Goal: Navigation & Orientation: Find specific page/section

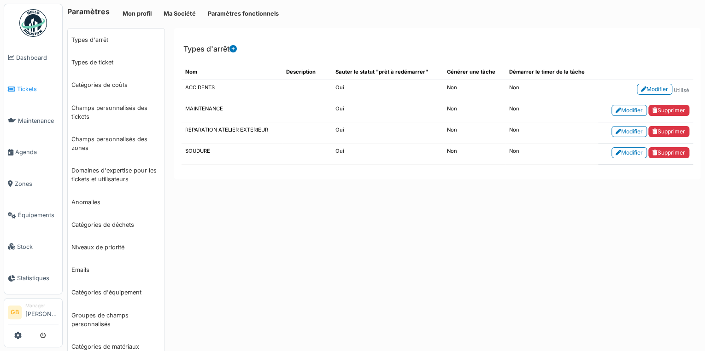
click at [28, 89] on span "Tickets" at bounding box center [37, 89] width 41 height 9
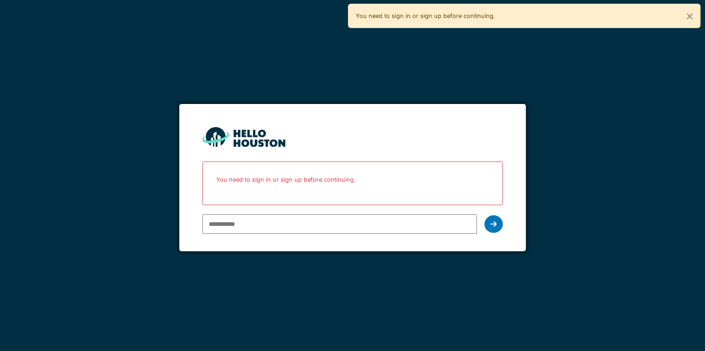
click at [358, 230] on input "email" at bounding box center [339, 224] width 275 height 19
type input "**********"
click at [503, 226] on form "**********" at bounding box center [352, 178] width 346 height 148
click at [499, 226] on div at bounding box center [493, 225] width 18 height 18
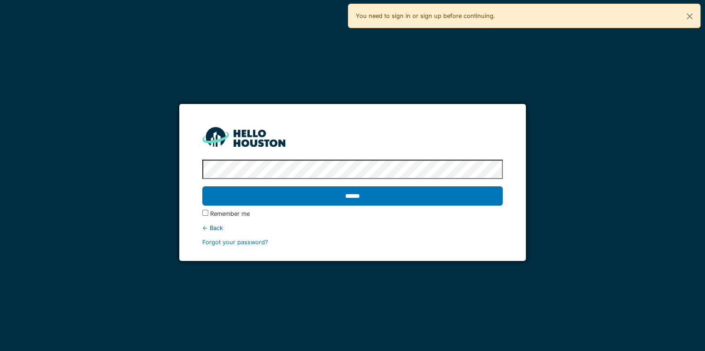
click at [202, 187] on input "******" at bounding box center [352, 196] width 300 height 19
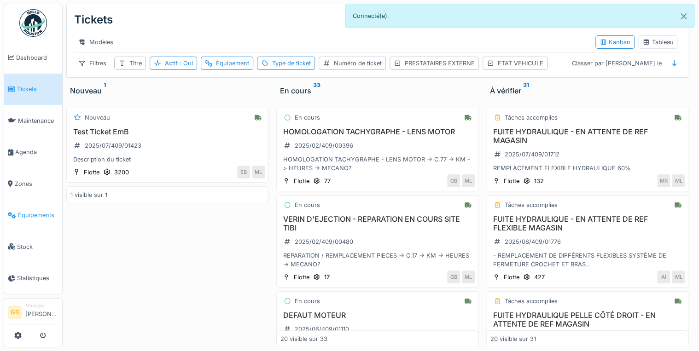
click at [28, 211] on span "Équipements" at bounding box center [38, 215] width 41 height 9
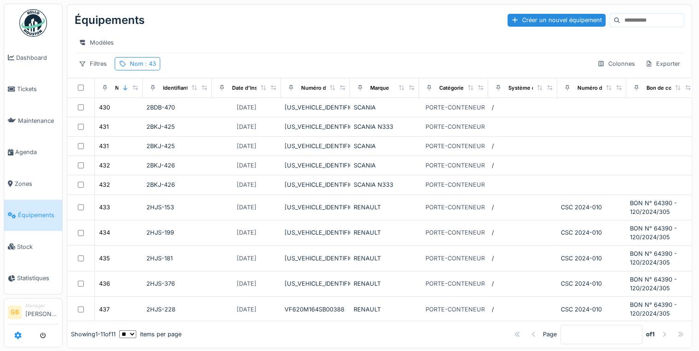
click at [20, 339] on icon at bounding box center [17, 335] width 7 height 7
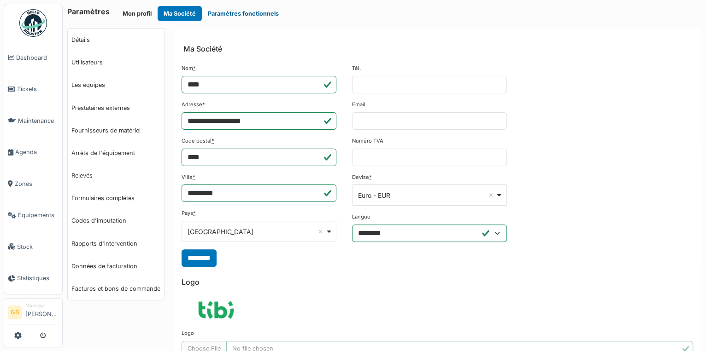
click at [254, 13] on button "Paramètres fonctionnels" at bounding box center [243, 13] width 83 height 15
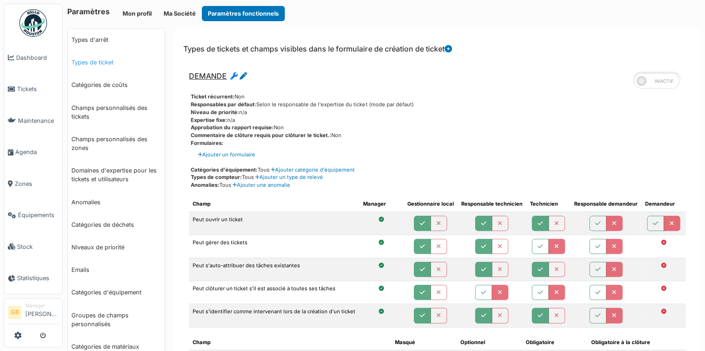
click at [96, 58] on link "Types de ticket" at bounding box center [116, 62] width 97 height 23
click at [96, 63] on link "Types de ticket" at bounding box center [116, 62] width 97 height 23
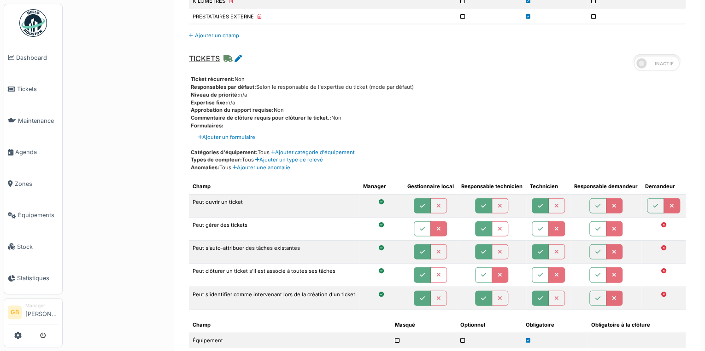
scroll to position [1179, 0]
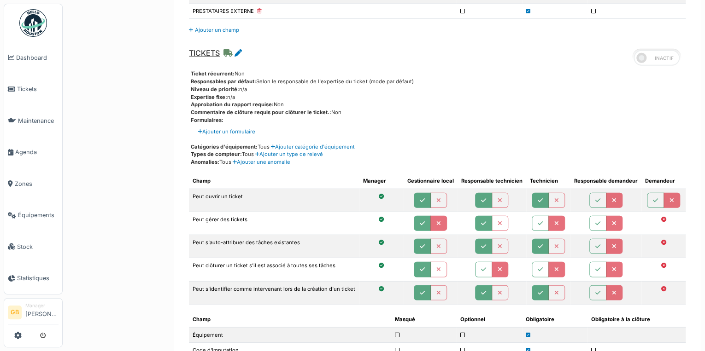
click at [423, 223] on button "button" at bounding box center [422, 223] width 17 height 15
click at [532, 220] on button "button" at bounding box center [540, 223] width 17 height 15
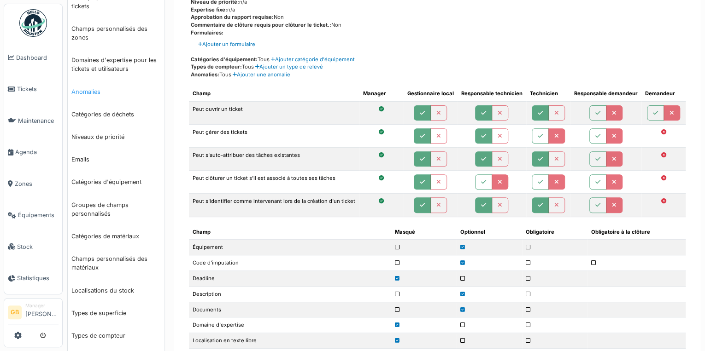
scroll to position [0, 0]
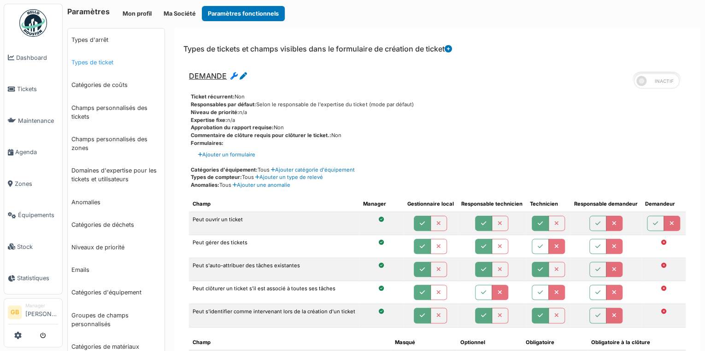
click at [105, 63] on link "Types de ticket" at bounding box center [116, 62] width 97 height 23
click at [95, 38] on link "Types d'arrêt" at bounding box center [116, 40] width 97 height 23
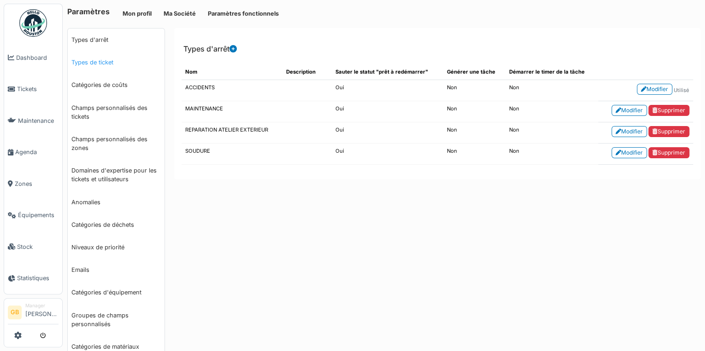
click at [102, 63] on link "Types de ticket" at bounding box center [116, 62] width 97 height 23
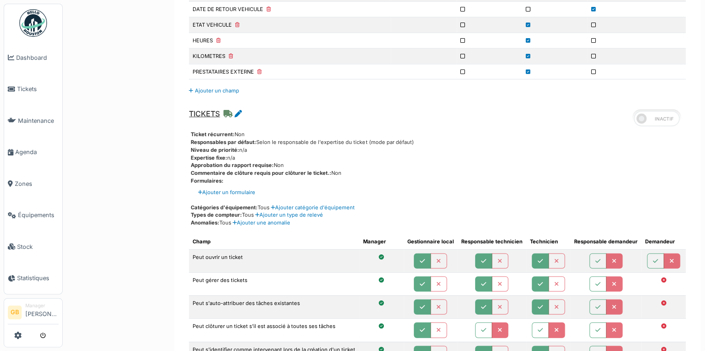
scroll to position [1105, 0]
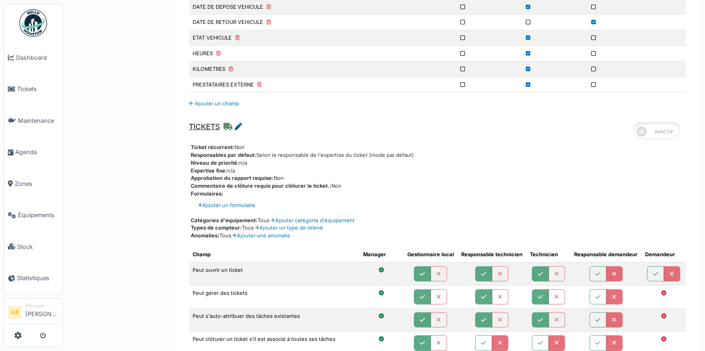
click at [236, 123] on icon at bounding box center [237, 126] width 7 height 7
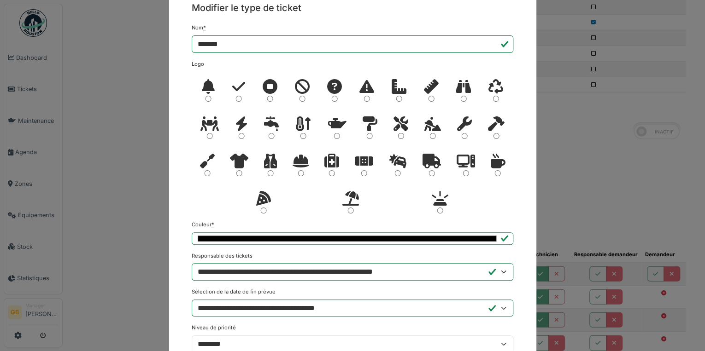
scroll to position [0, 0]
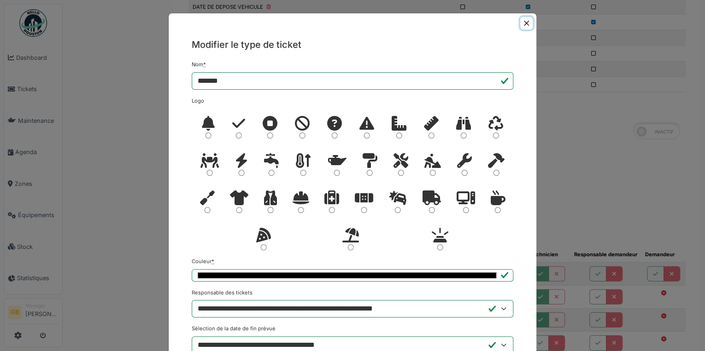
click at [520, 22] on button "Close" at bounding box center [526, 23] width 12 height 12
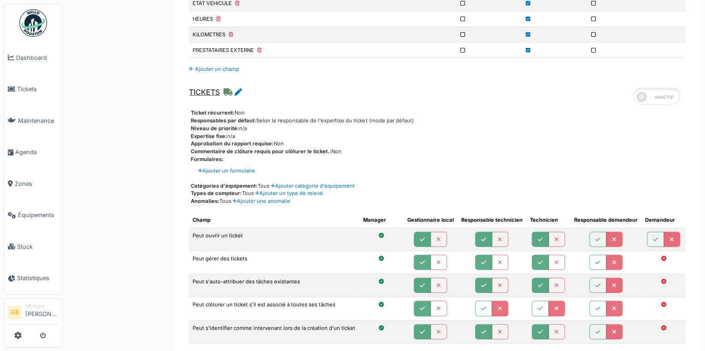
scroll to position [1216, 0]
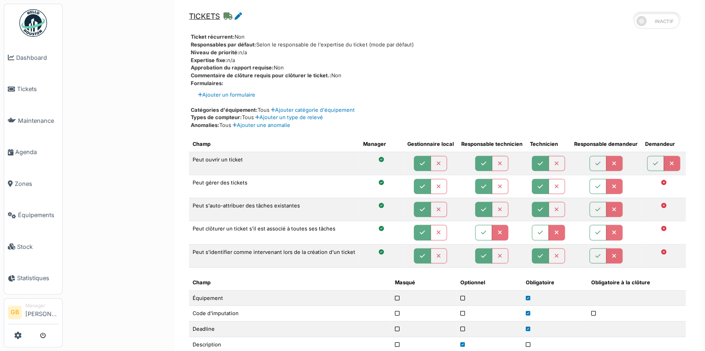
click at [537, 184] on icon "button" at bounding box center [539, 187] width 5 height 6
click at [554, 184] on icon "button" at bounding box center [556, 187] width 5 height 6
click at [548, 228] on button "button" at bounding box center [556, 232] width 17 height 15
click at [555, 225] on button "button" at bounding box center [556, 232] width 17 height 15
click at [537, 230] on icon "button" at bounding box center [539, 233] width 5 height 6
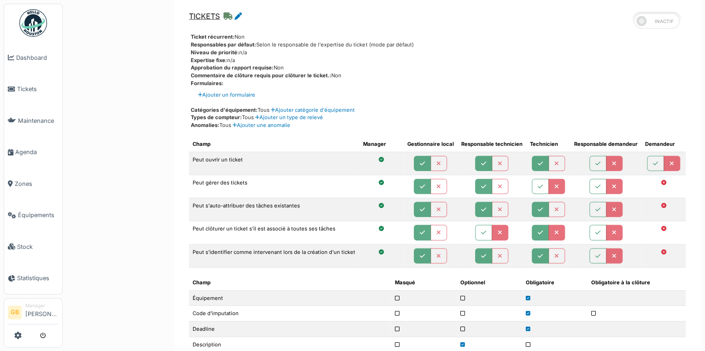
click at [549, 225] on button "button" at bounding box center [556, 232] width 17 height 15
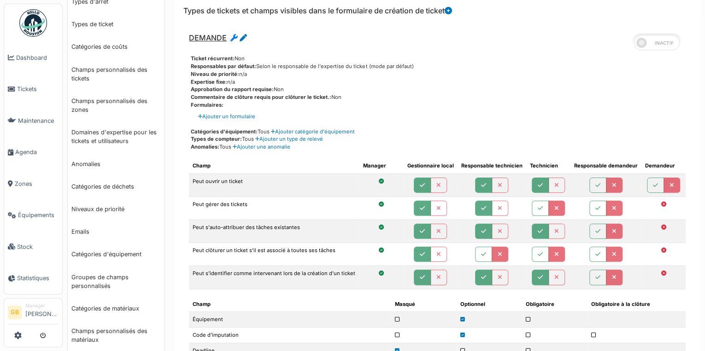
scroll to position [0, 0]
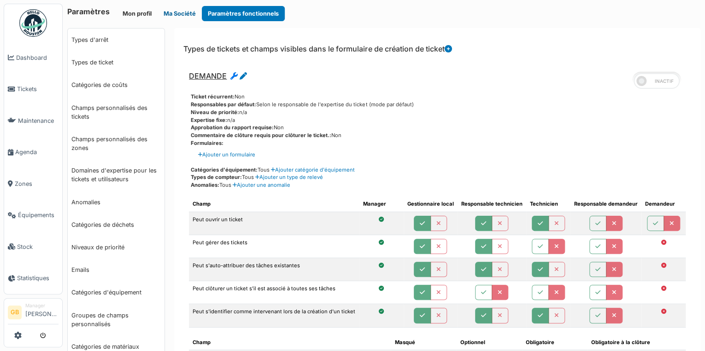
click at [171, 10] on button "Ma Société" at bounding box center [180, 13] width 44 height 15
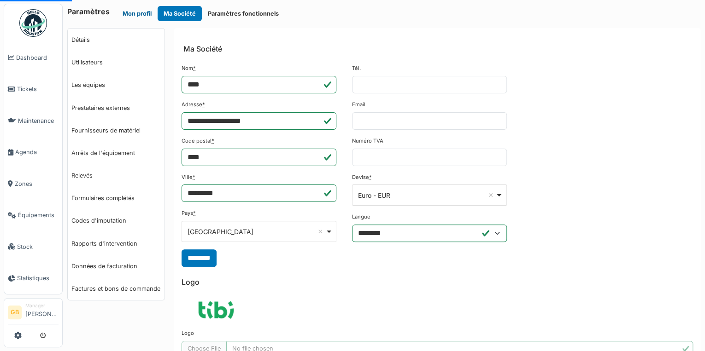
click at [144, 15] on button "Mon profil" at bounding box center [137, 13] width 41 height 15
click at [90, 62] on link "Utilisateurs" at bounding box center [116, 62] width 97 height 23
select select "***"
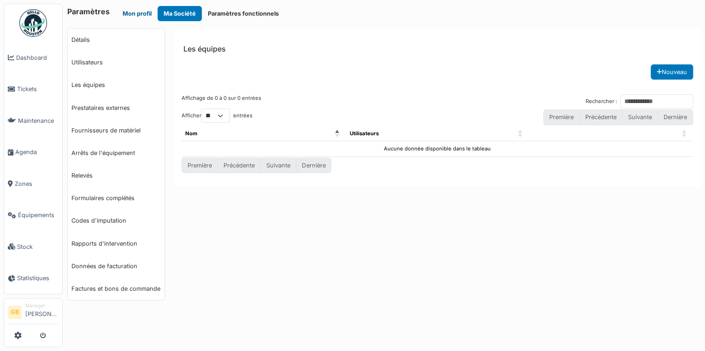
click at [131, 15] on button "Mon profil" at bounding box center [137, 13] width 41 height 15
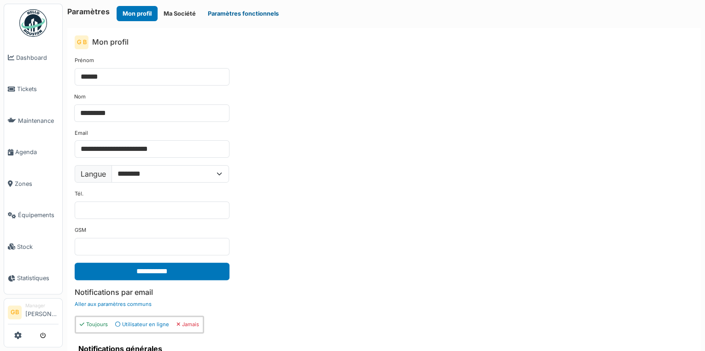
click at [235, 12] on button "Paramètres fonctionnels" at bounding box center [243, 13] width 83 height 15
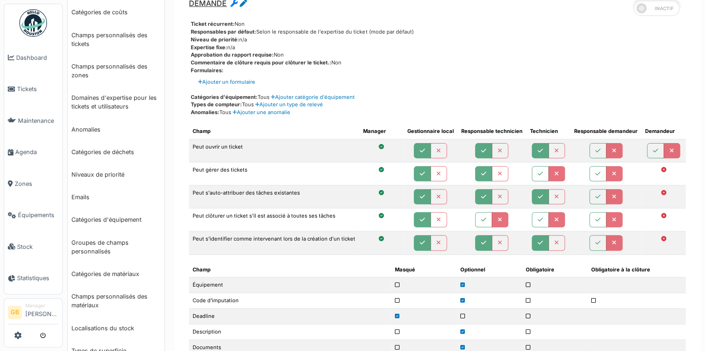
scroll to position [74, 0]
click at [480, 169] on button "button" at bounding box center [483, 172] width 17 height 15
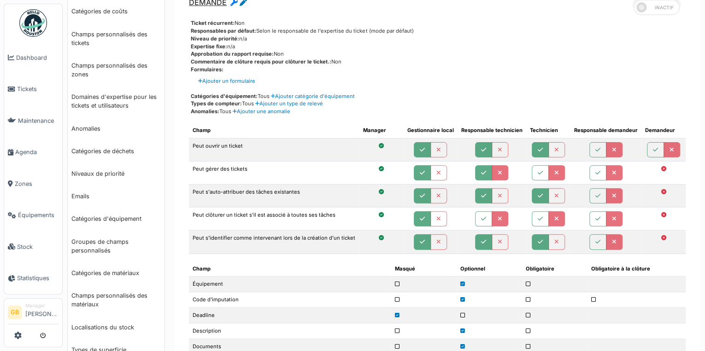
click at [500, 174] on button "button" at bounding box center [499, 172] width 17 height 15
click at [543, 77] on li "Ajouter un formulaire" at bounding box center [441, 81] width 487 height 8
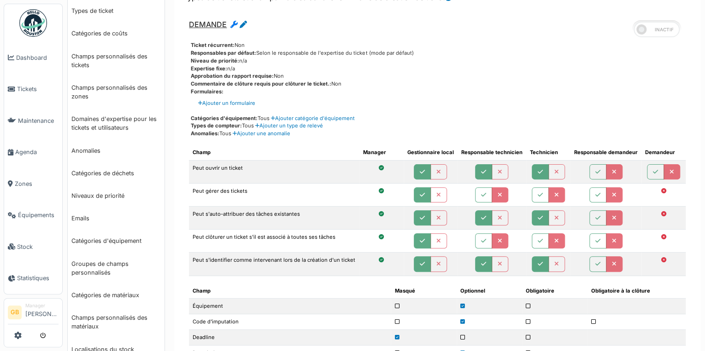
scroll to position [0, 0]
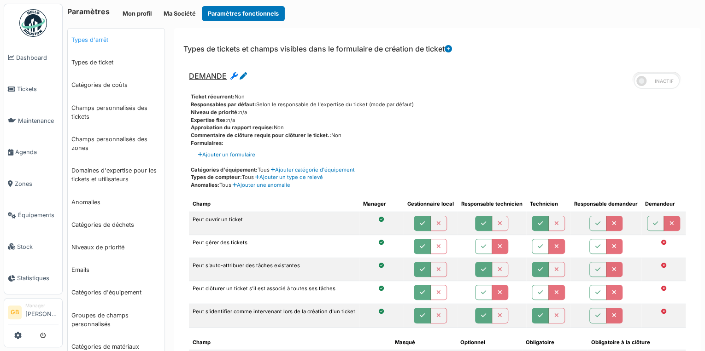
click at [99, 43] on link "Types d'arrêt" at bounding box center [116, 40] width 97 height 23
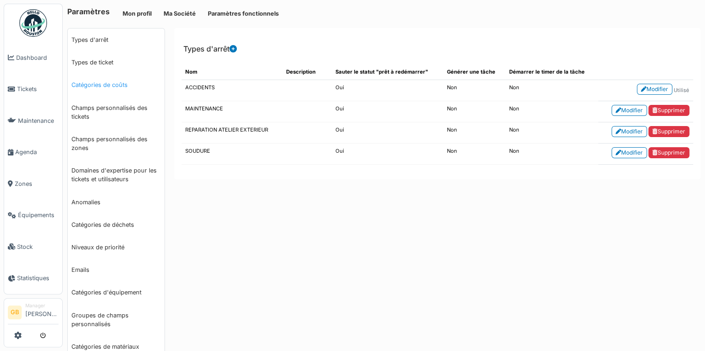
click at [94, 81] on link "Catégories de coûts" at bounding box center [116, 85] width 97 height 23
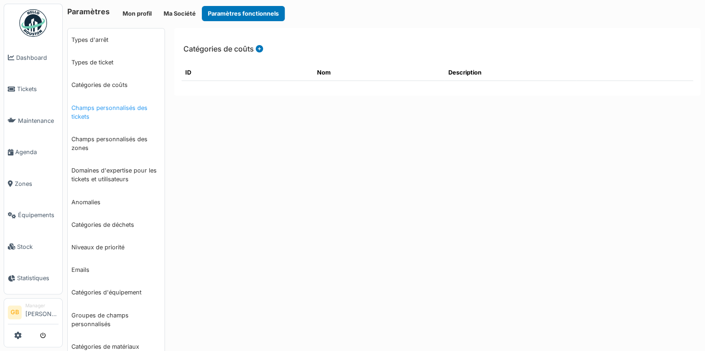
click at [110, 112] on link "Champs personnalisés des tickets" at bounding box center [116, 112] width 97 height 31
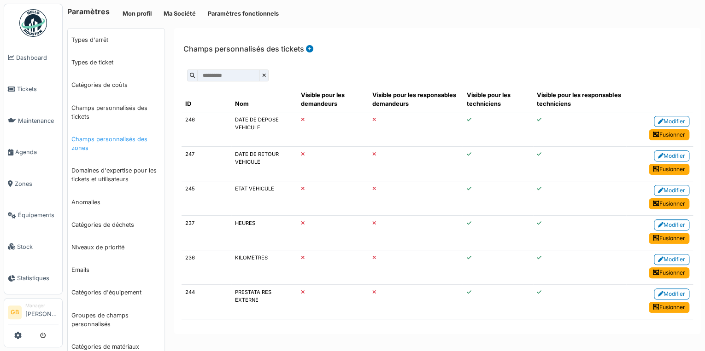
click at [88, 144] on link "Champs personnalisés des zones" at bounding box center [116, 143] width 97 height 31
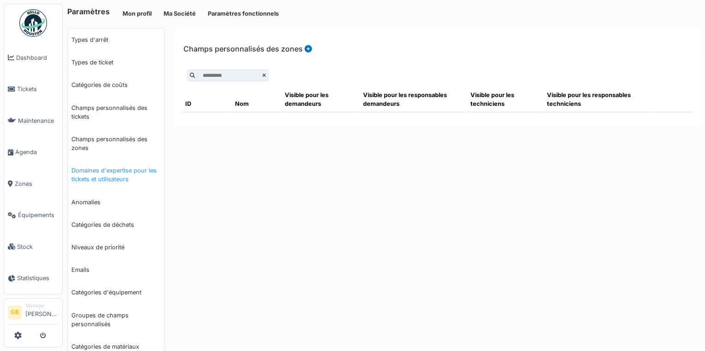
click at [105, 173] on link "Domaines d'expertise pour les tickets et utilisateurs" at bounding box center [116, 174] width 97 height 31
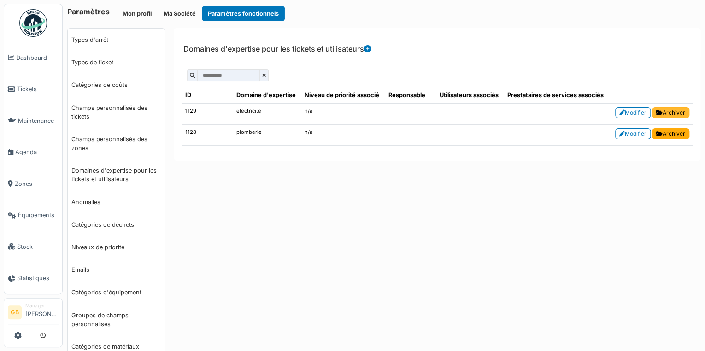
drag, startPoint x: 662, startPoint y: 109, endPoint x: 384, endPoint y: 33, distance: 288.4
click at [662, 109] on link "Archiver" at bounding box center [670, 112] width 37 height 11
click at [670, 140] on link "Archiver" at bounding box center [670, 134] width 37 height 11
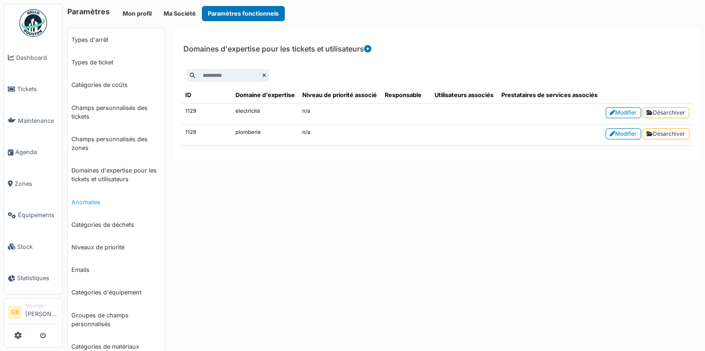
click at [100, 198] on link "Anomalies" at bounding box center [116, 202] width 97 height 23
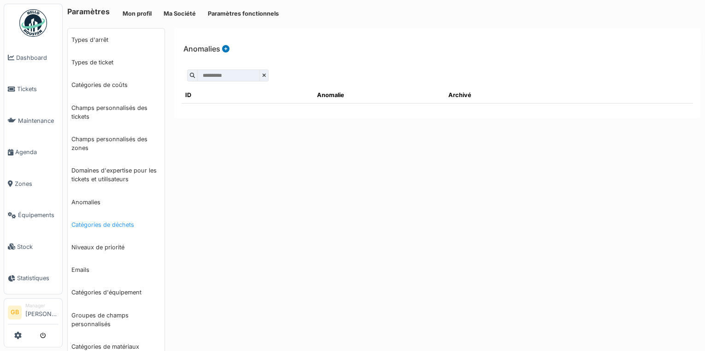
click at [101, 225] on link "Catégories de déchets" at bounding box center [116, 225] width 97 height 23
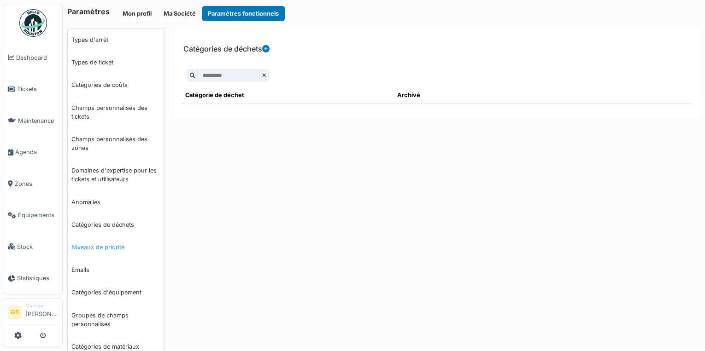
click at [98, 251] on link "Niveaux de priorité" at bounding box center [116, 247] width 97 height 23
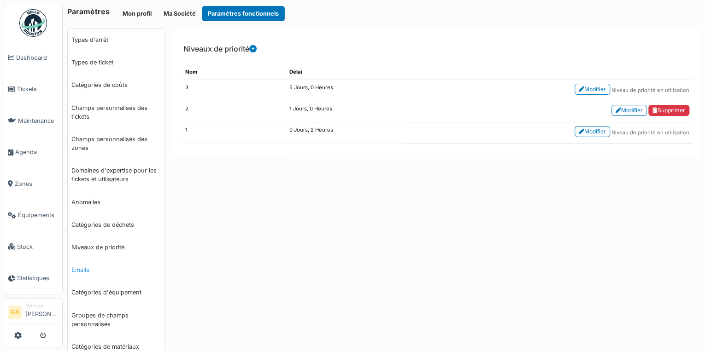
click at [81, 274] on link "Emails" at bounding box center [116, 270] width 97 height 23
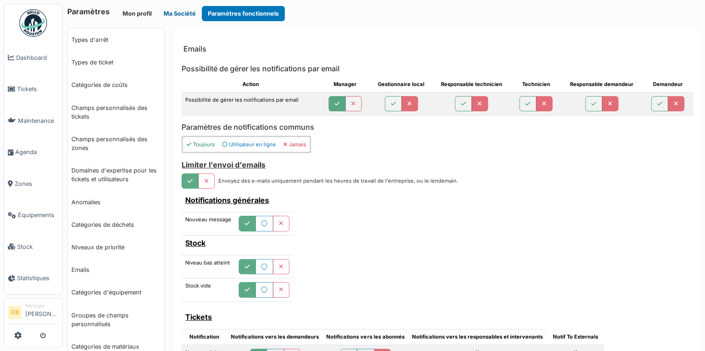
click at [179, 16] on button "Ma Société" at bounding box center [180, 13] width 44 height 15
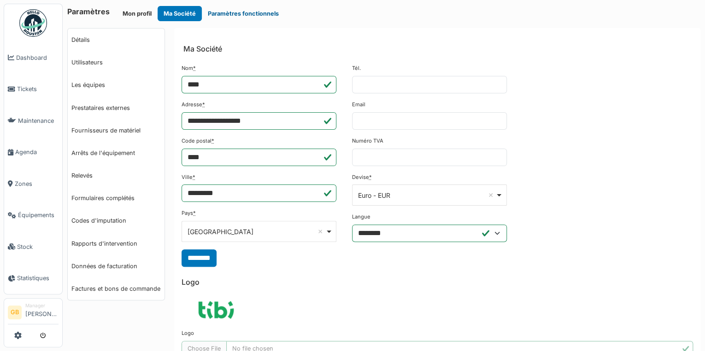
click at [241, 12] on button "Paramètres fonctionnels" at bounding box center [243, 13] width 83 height 15
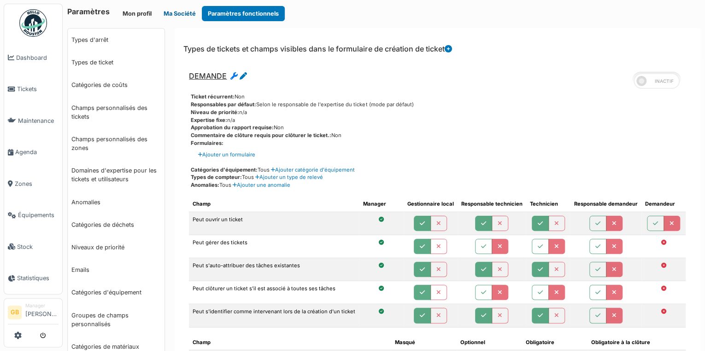
click at [175, 12] on button "Ma Société" at bounding box center [180, 13] width 44 height 15
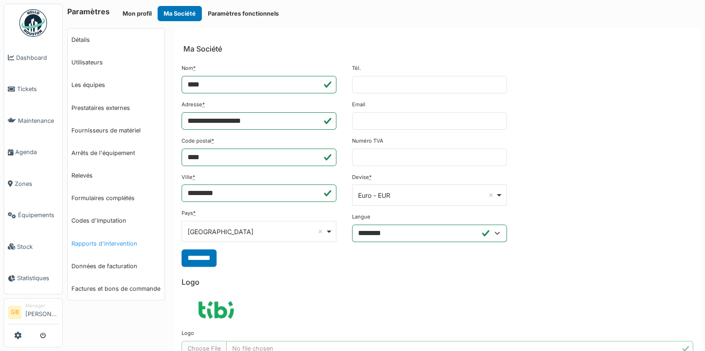
click at [93, 245] on link "Rapports d'intervention" at bounding box center [116, 244] width 97 height 23
select select "***"
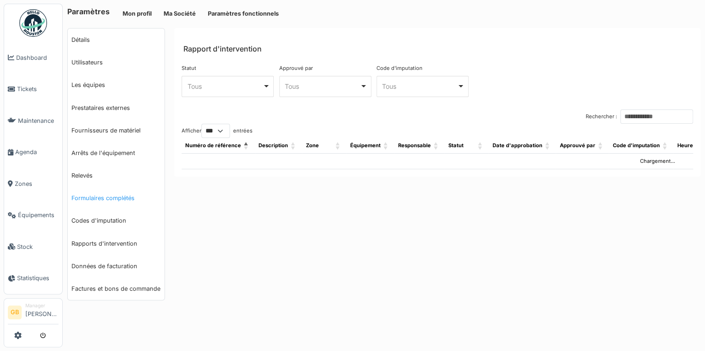
click at [99, 197] on link "Formulaires complétés" at bounding box center [116, 198] width 97 height 23
select select "***"
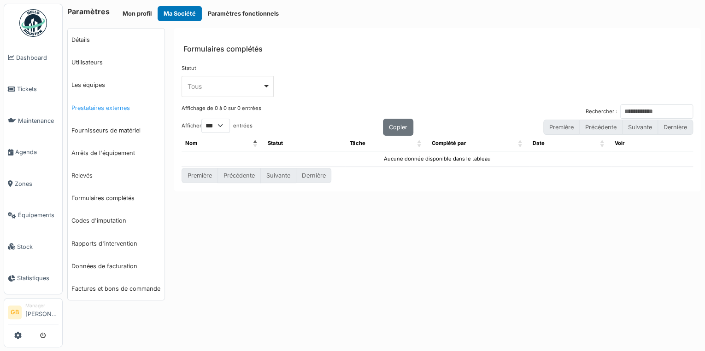
click at [105, 107] on link "Prestataires externes" at bounding box center [116, 108] width 97 height 23
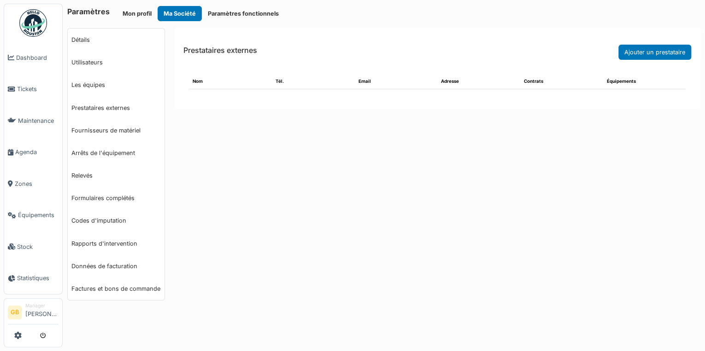
select select "***"
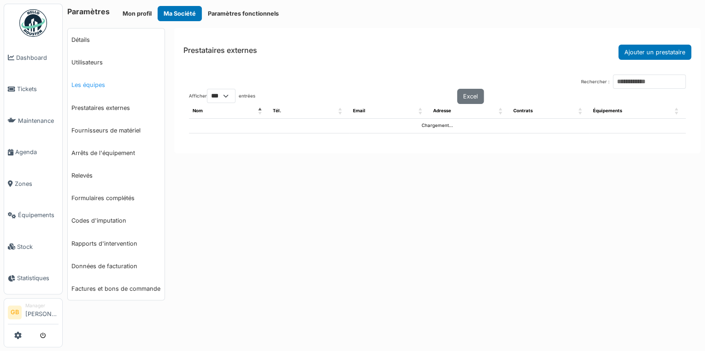
click at [104, 87] on link "Les équipes" at bounding box center [116, 85] width 97 height 23
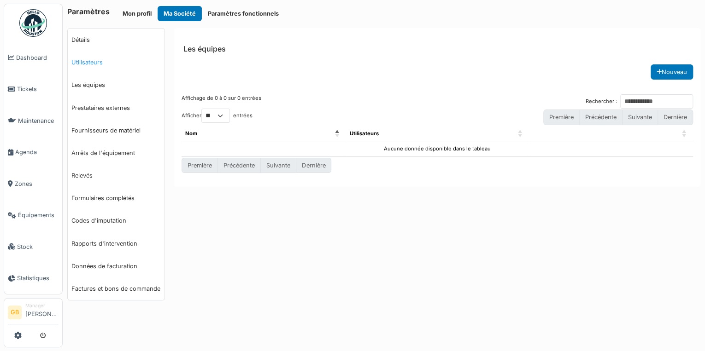
click at [93, 64] on link "Utilisateurs" at bounding box center [116, 62] width 97 height 23
select select "***"
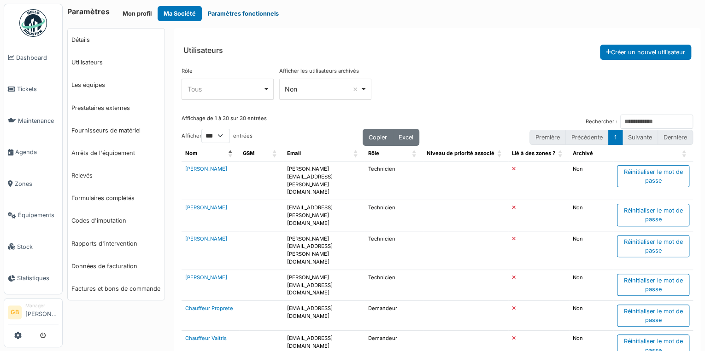
click at [227, 16] on button "Paramètres fonctionnels" at bounding box center [243, 13] width 83 height 15
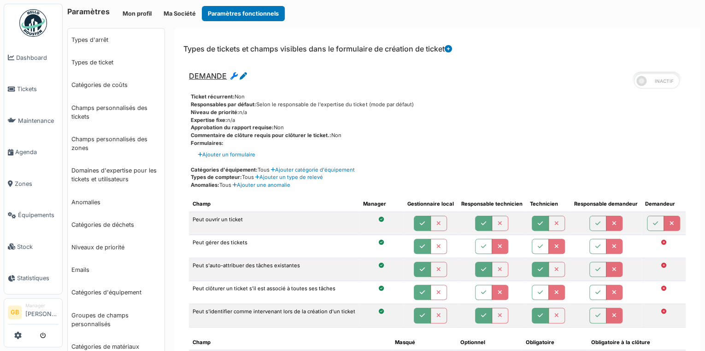
click at [241, 81] on h6 "DEMANDE" at bounding box center [218, 81] width 58 height 18
click at [242, 79] on icon at bounding box center [242, 75] width 7 height 7
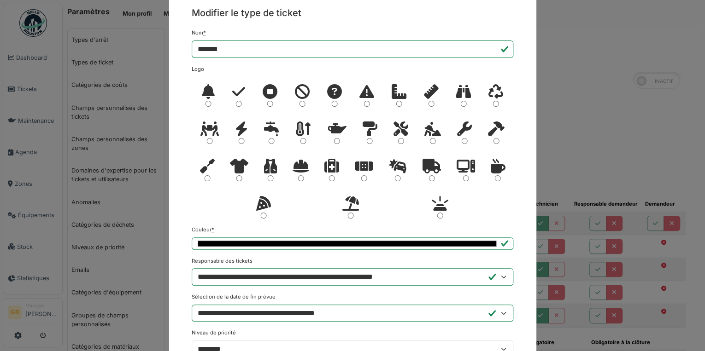
scroll to position [74, 0]
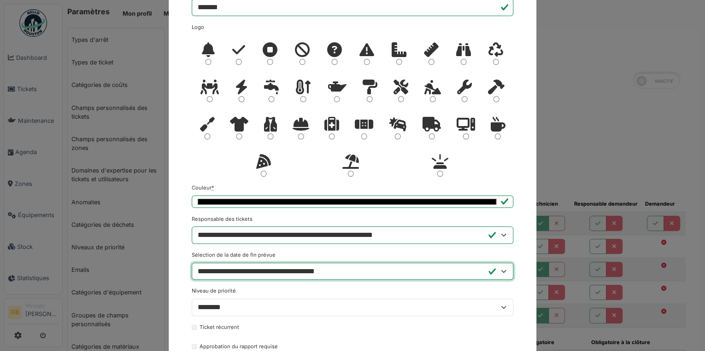
click at [246, 275] on select "**********" at bounding box center [352, 272] width 321 height 18
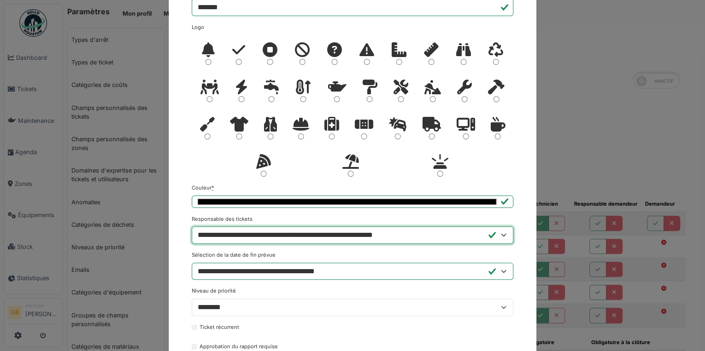
click at [260, 231] on select "**********" at bounding box center [352, 236] width 321 height 18
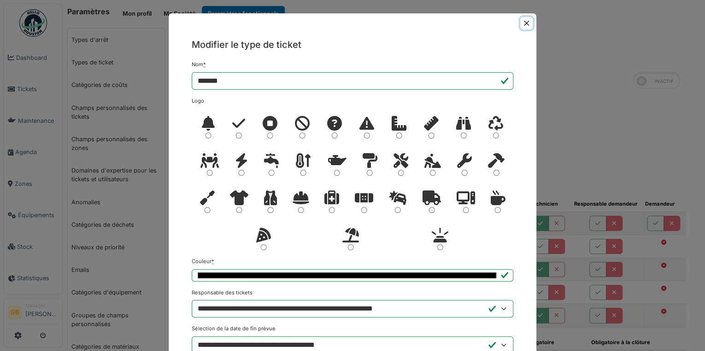
click at [525, 24] on button "Close" at bounding box center [526, 23] width 12 height 12
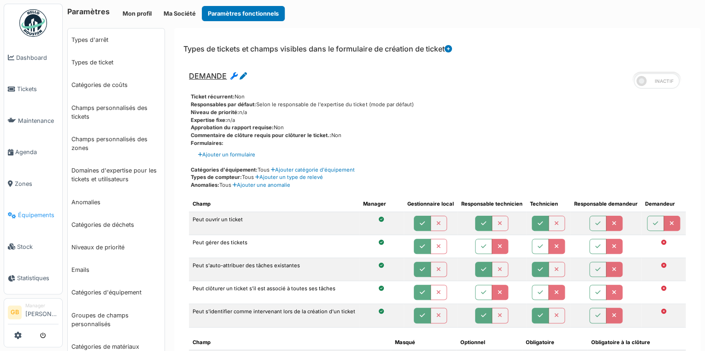
click at [37, 204] on link "Équipements" at bounding box center [33, 216] width 58 height 32
click at [46, 211] on span "Équipements" at bounding box center [38, 215] width 41 height 9
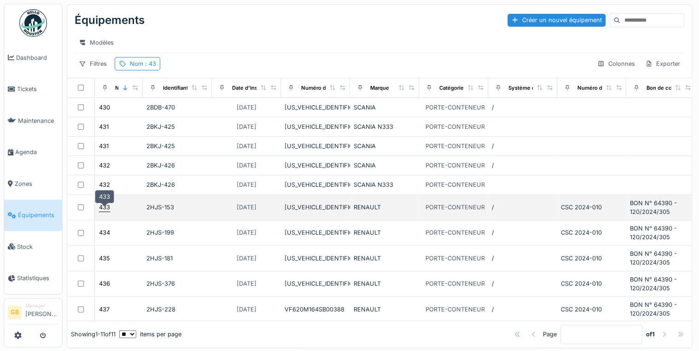
click at [103, 210] on div "433" at bounding box center [104, 207] width 11 height 9
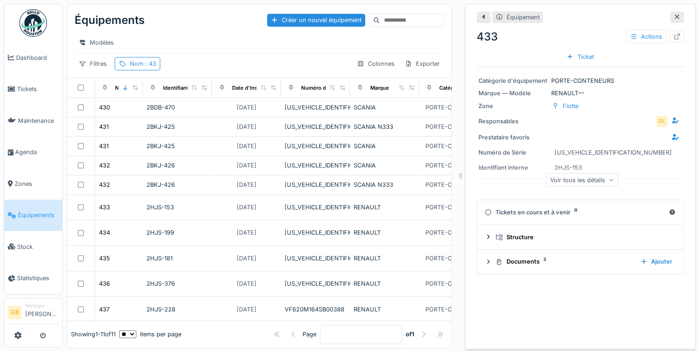
click at [675, 15] on icon at bounding box center [677, 17] width 5 height 5
